Goal: Information Seeking & Learning: Learn about a topic

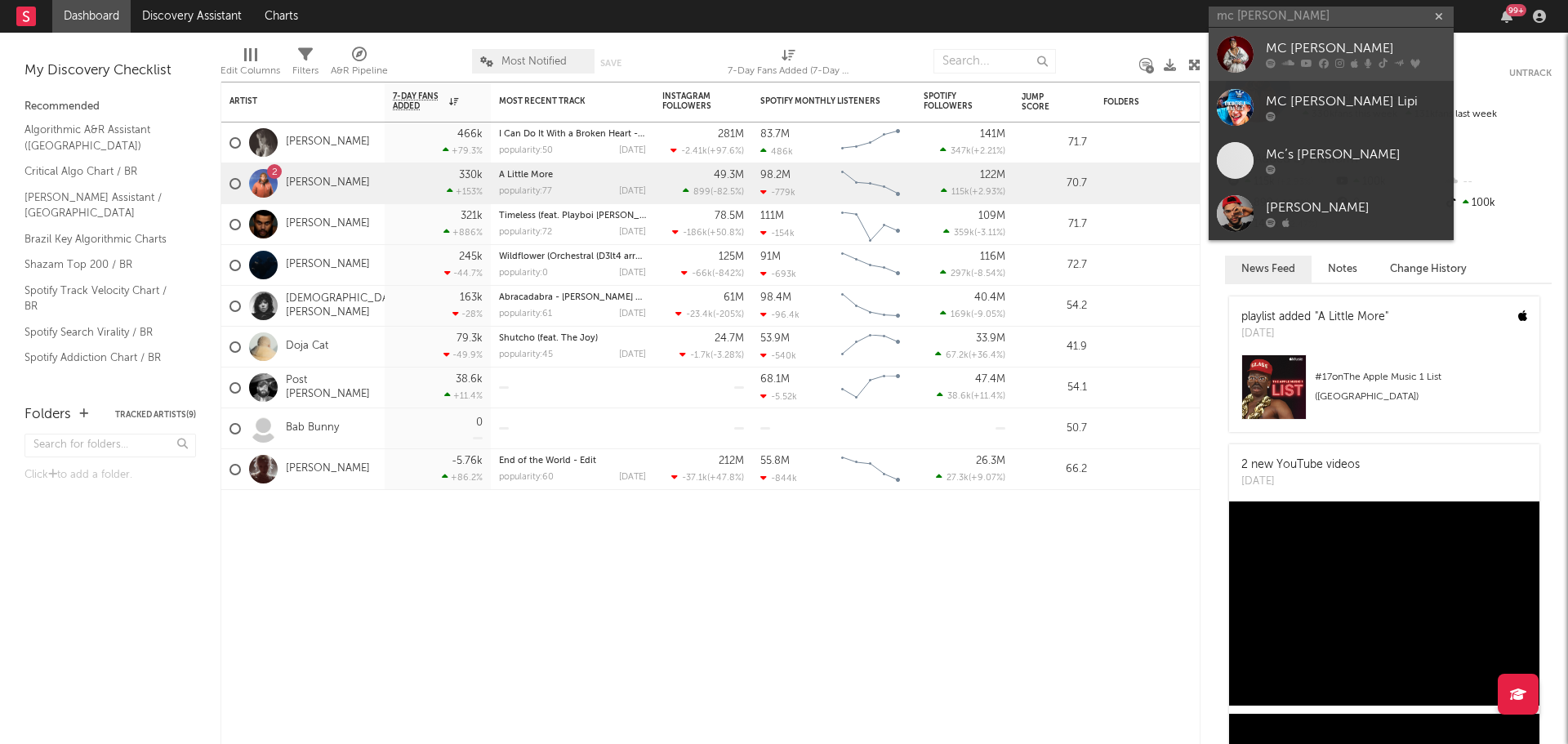
type input "mc [PERSON_NAME]"
click at [1325, 45] on div "MC [PERSON_NAME]" at bounding box center [1356, 49] width 179 height 19
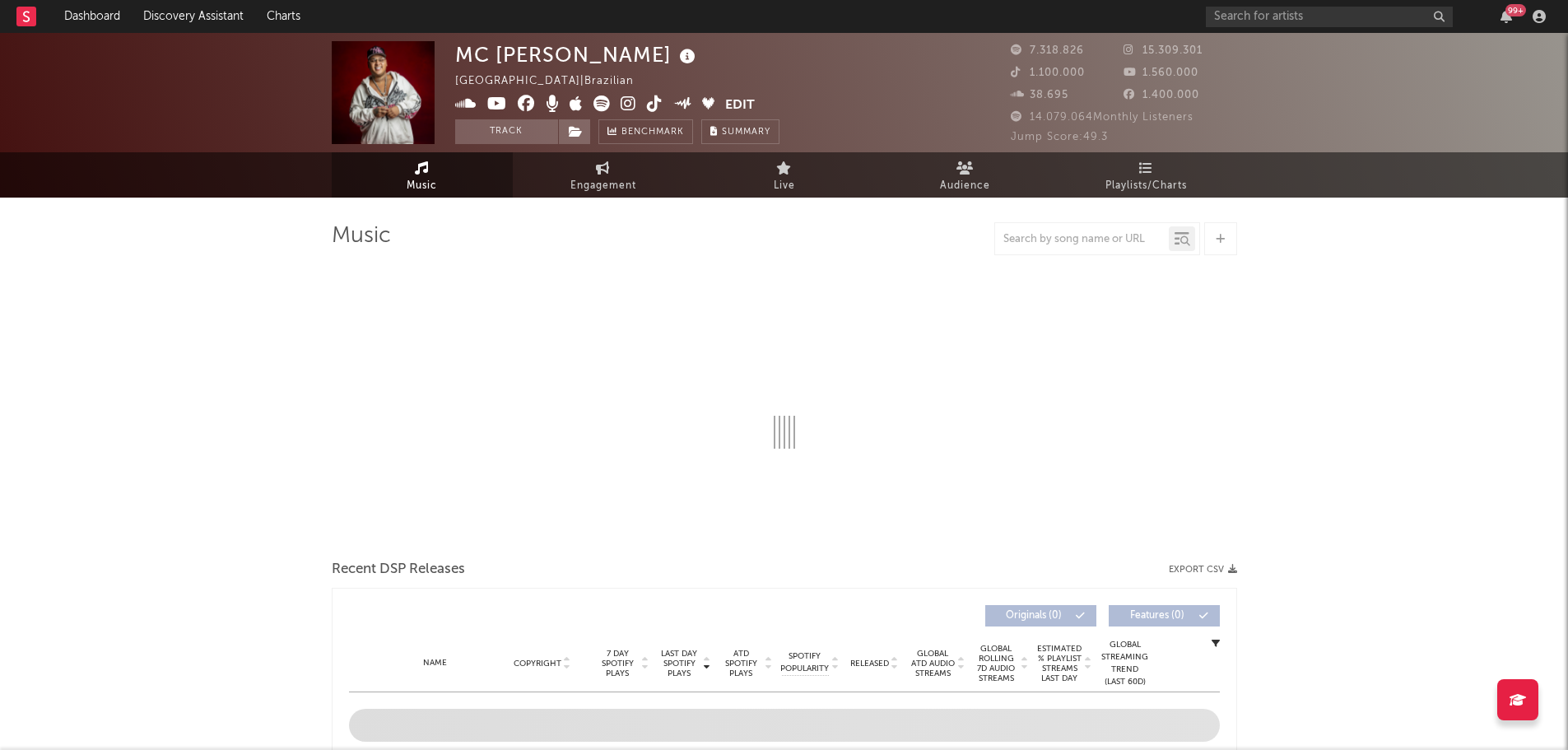
select select "6m"
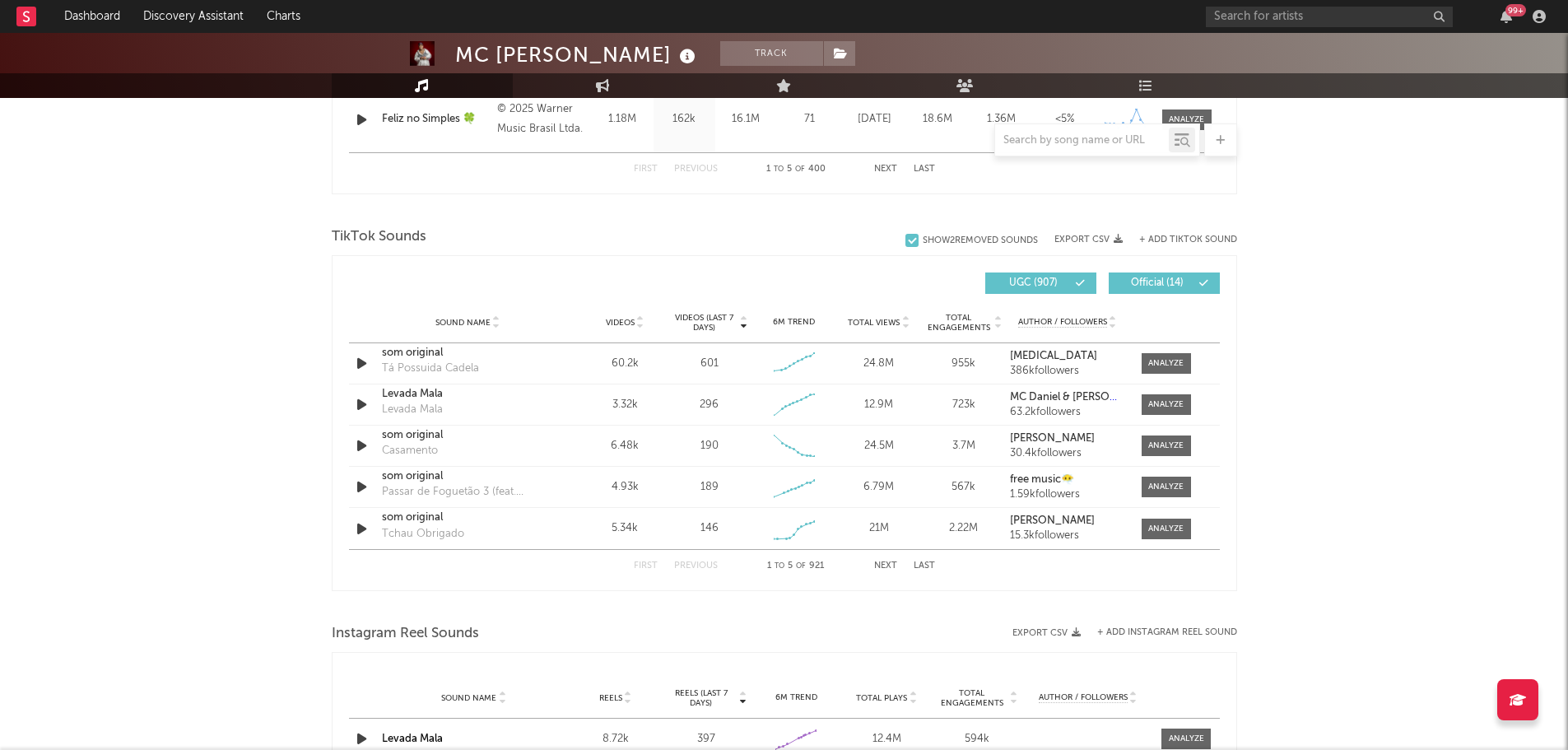
scroll to position [999, 0]
click at [1030, 140] on input "text" at bounding box center [1082, 141] width 174 height 14
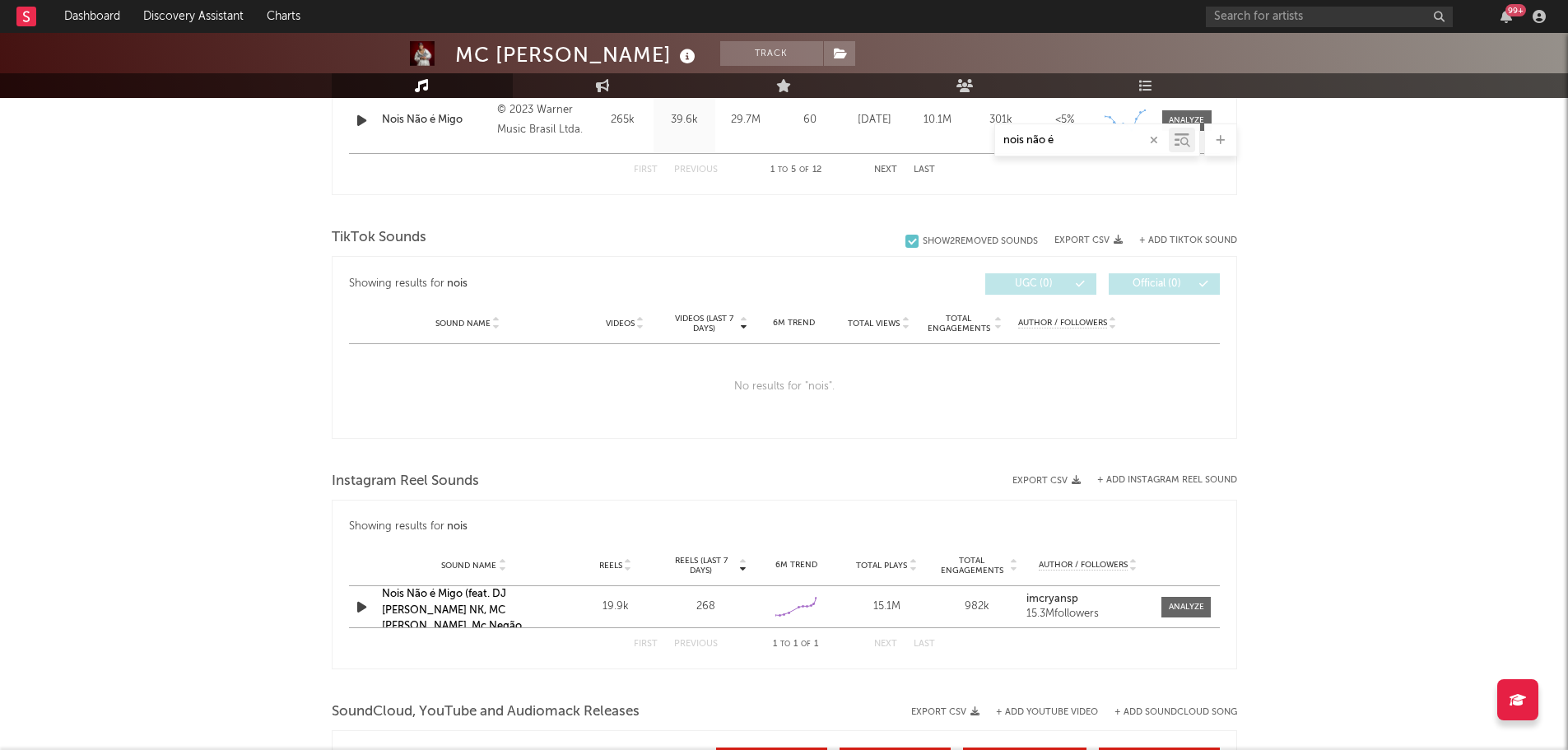
scroll to position [868, 0]
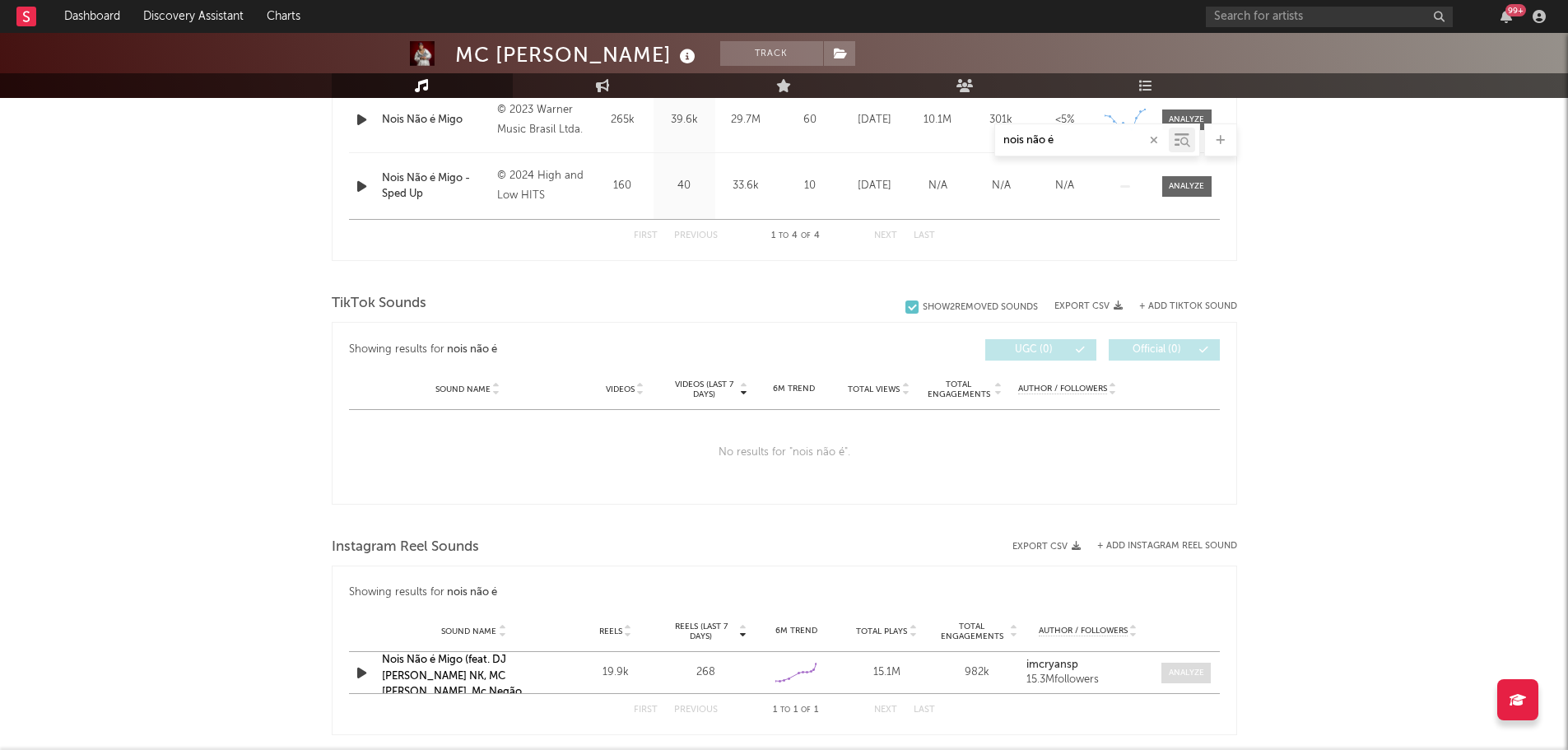
type input "nois não é"
click at [1162, 679] on span at bounding box center [1186, 673] width 49 height 20
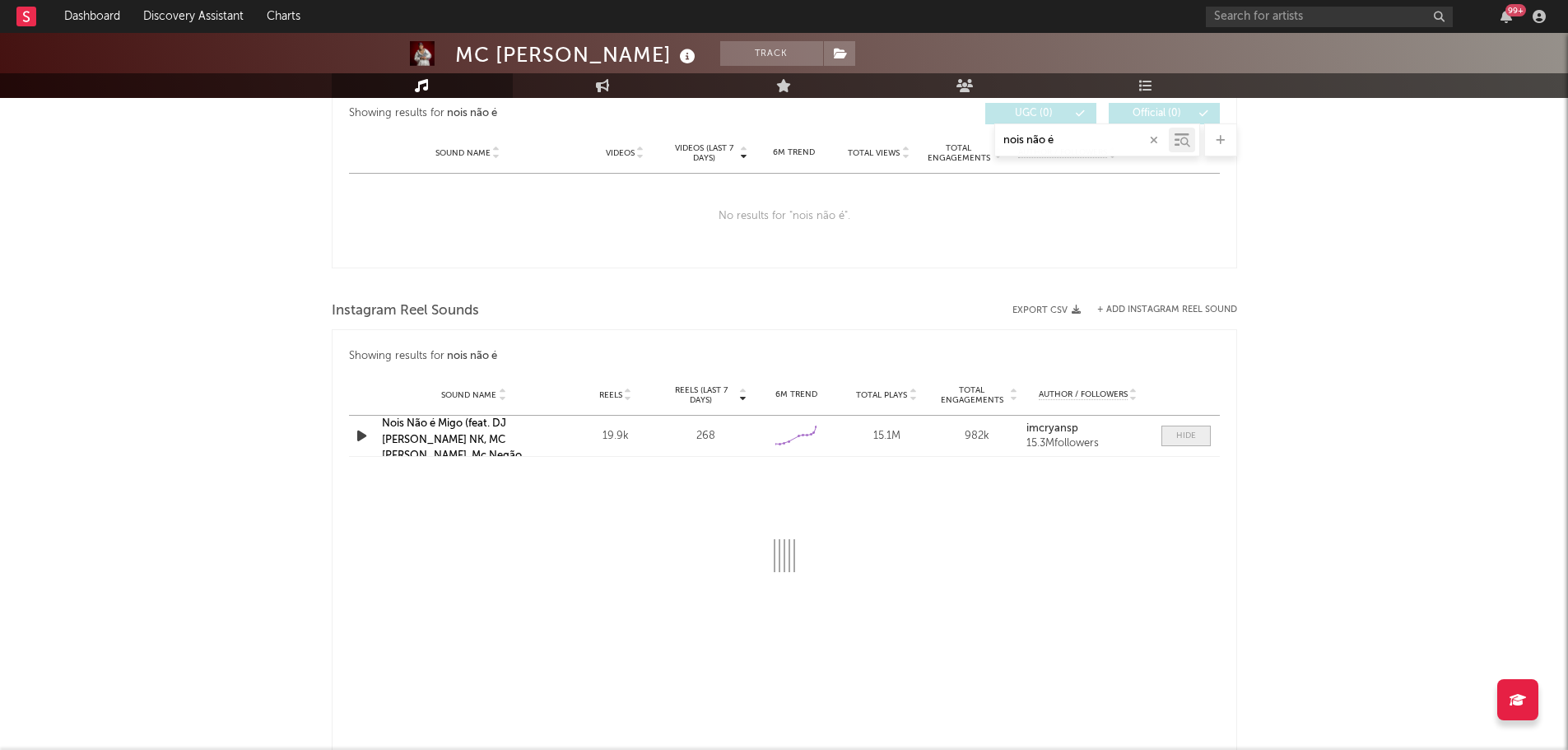
scroll to position [1105, 0]
select select "6m"
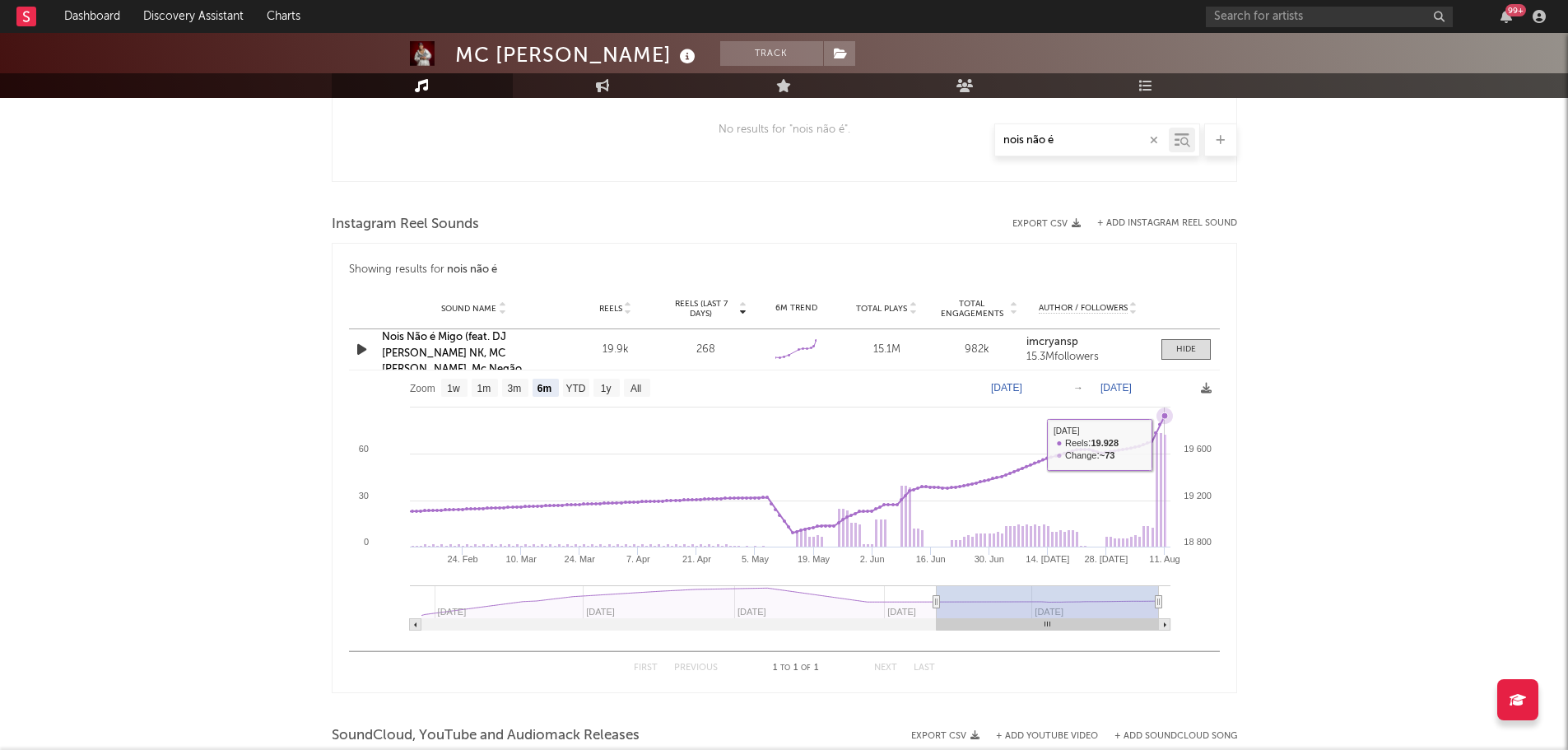
scroll to position [763, 0]
